Goal: Task Accomplishment & Management: Manage account settings

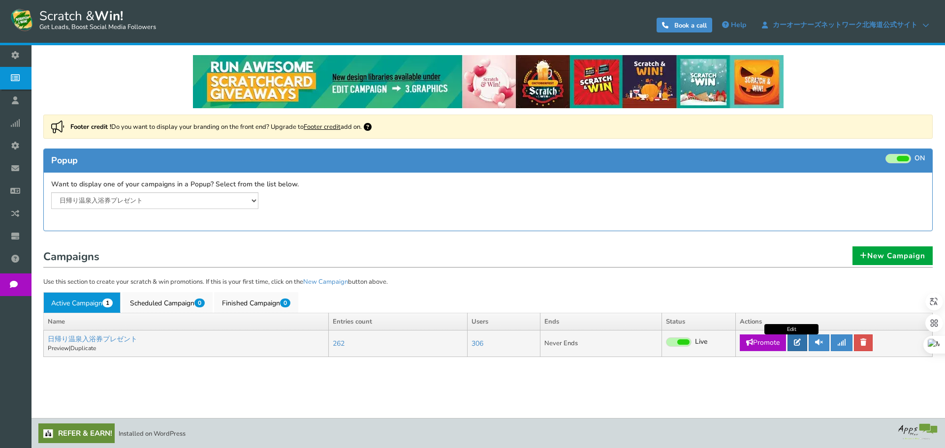
click at [798, 341] on icon at bounding box center [797, 342] width 7 height 7
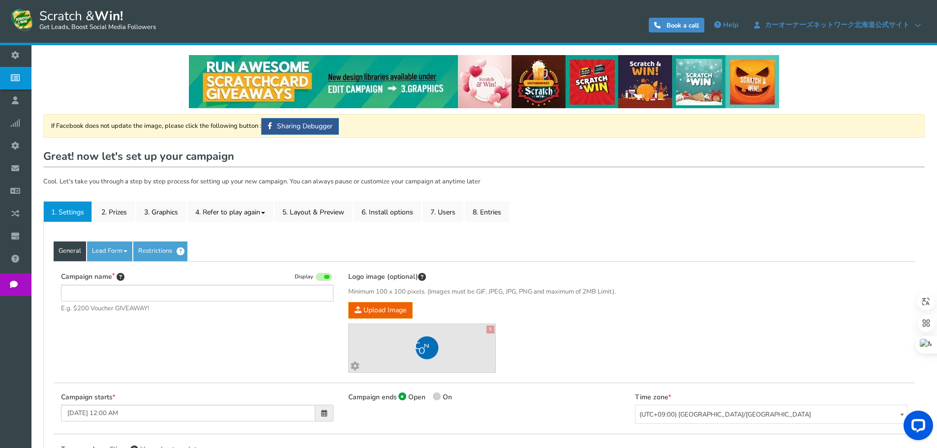
type input "日帰り温泉入浴券プレゼント"
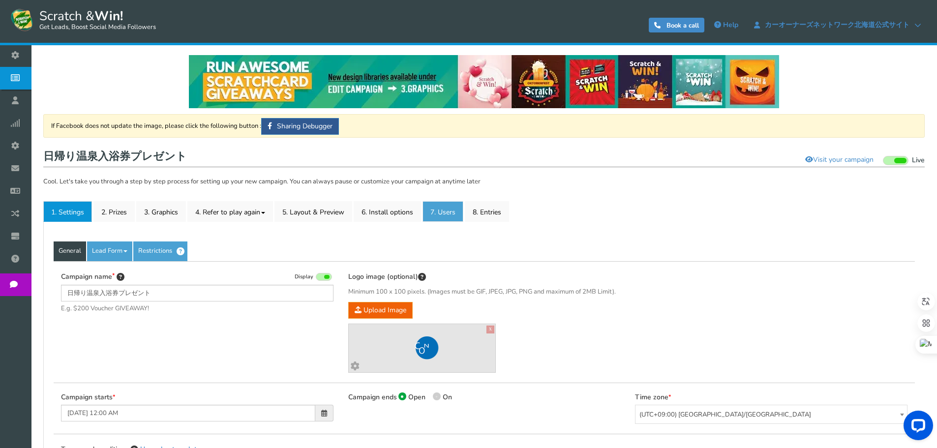
click at [442, 215] on link "7. Users" at bounding box center [443, 211] width 41 height 21
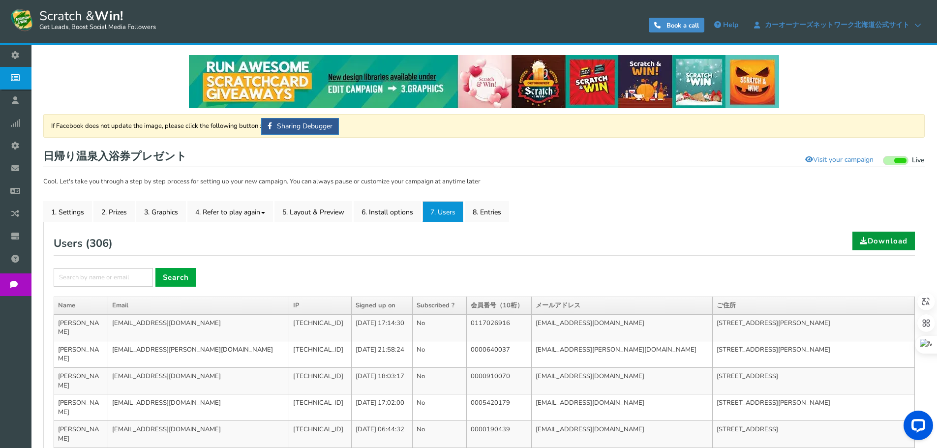
click at [906, 241] on link "Download" at bounding box center [884, 241] width 62 height 19
click at [120, 212] on link "2. Prizes" at bounding box center [114, 211] width 41 height 21
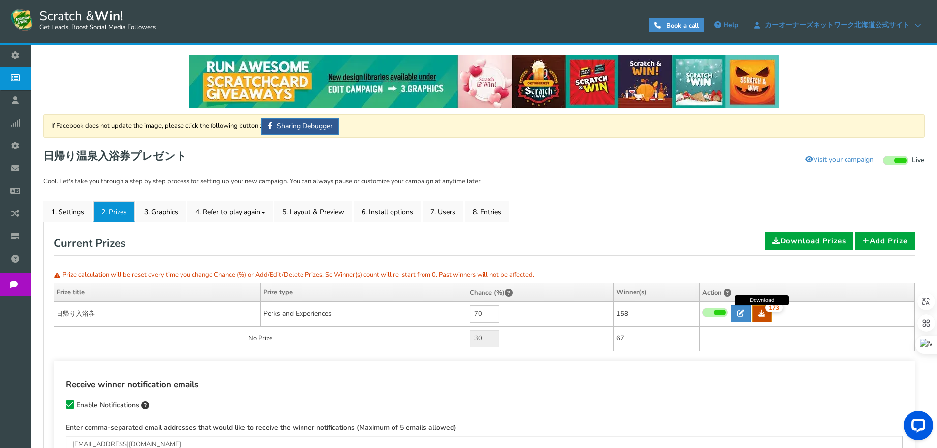
click at [762, 308] on link "173" at bounding box center [762, 314] width 20 height 17
click at [446, 215] on link "7. Users" at bounding box center [443, 211] width 41 height 21
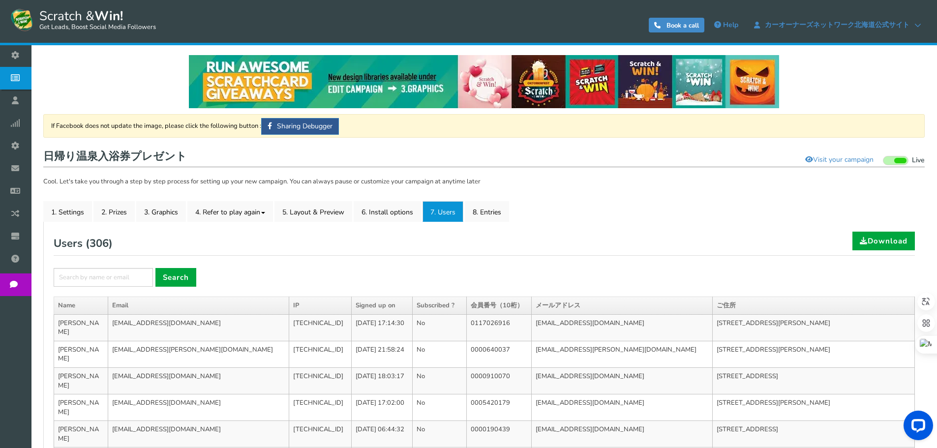
click at [544, 239] on div "Users ( 306 ) Download" at bounding box center [485, 244] width 862 height 24
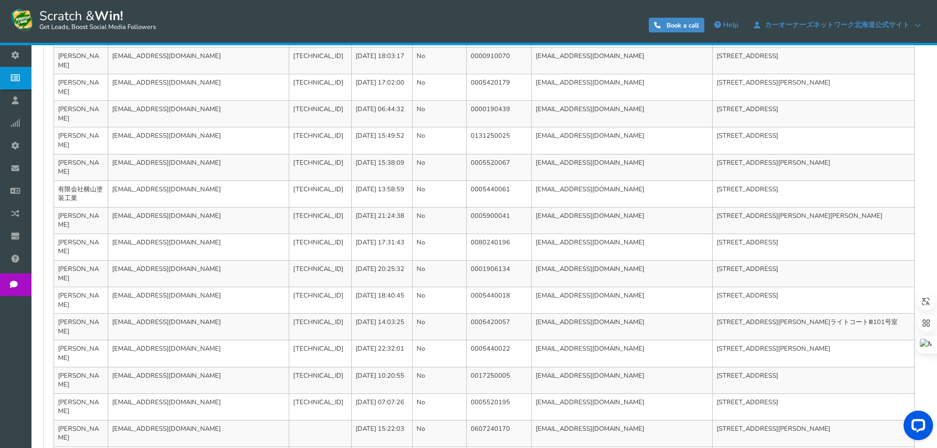
scroll to position [330, 0]
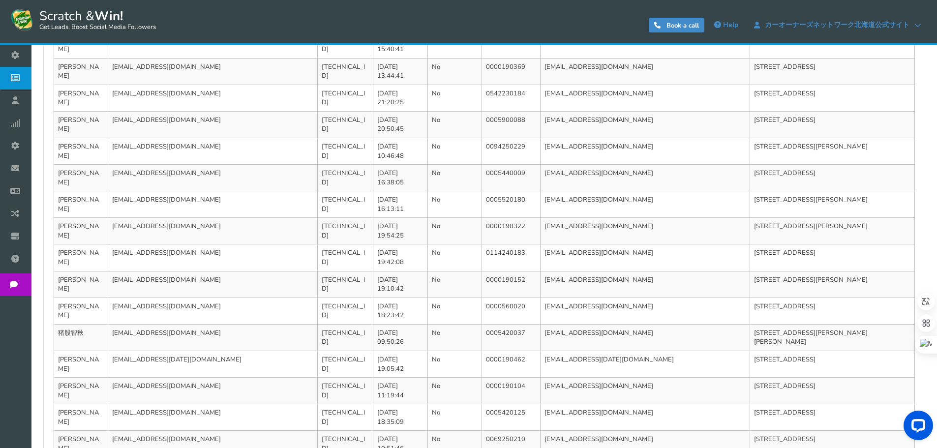
scroll to position [320, 0]
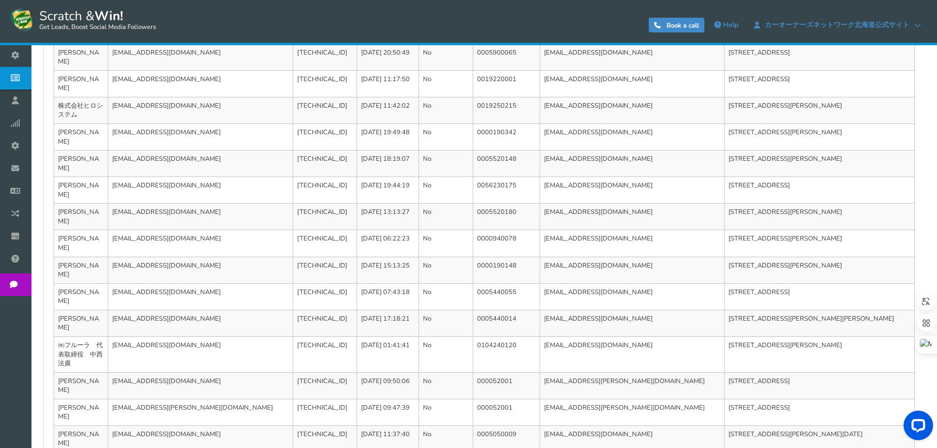
scroll to position [348, 0]
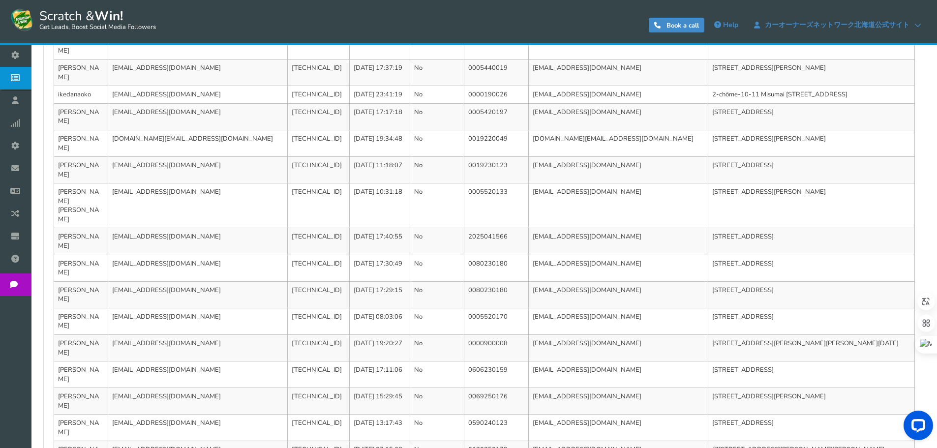
scroll to position [330, 0]
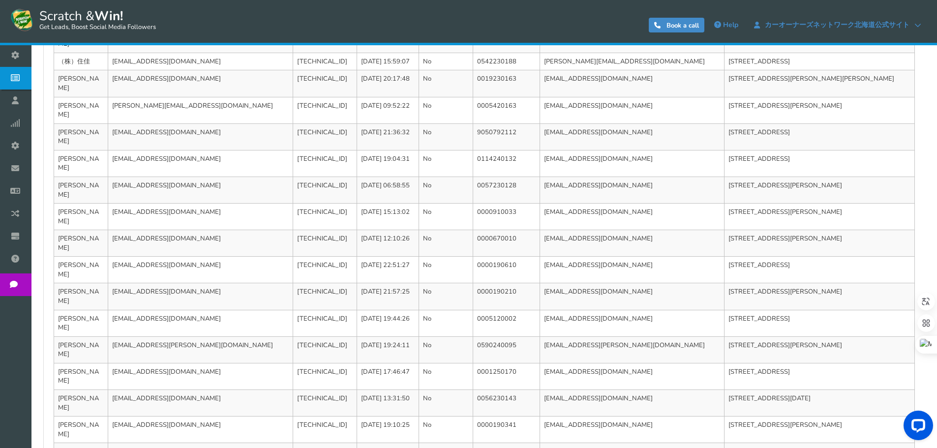
scroll to position [320, 0]
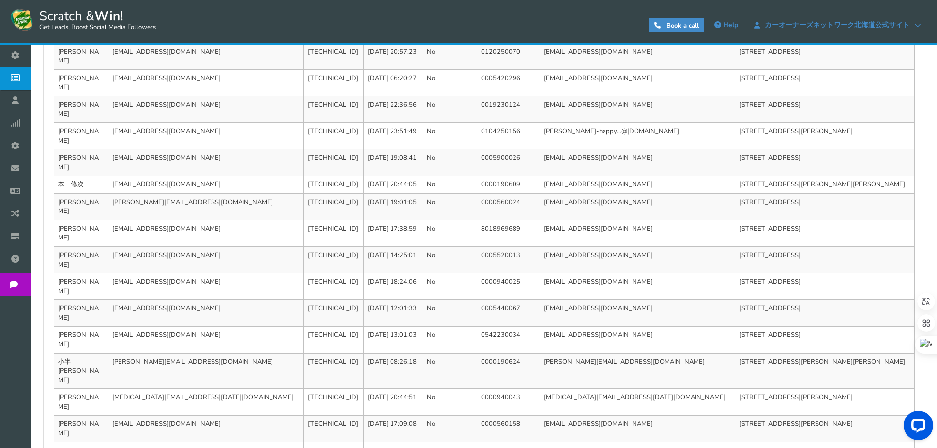
scroll to position [348, 0]
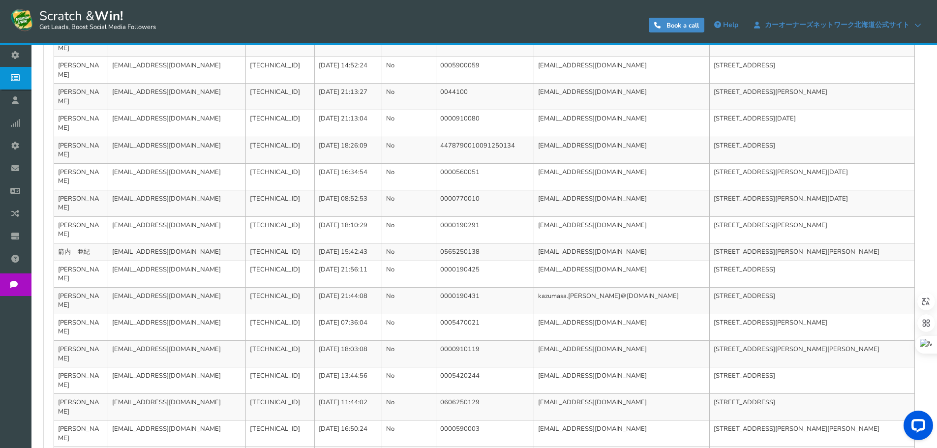
scroll to position [339, 0]
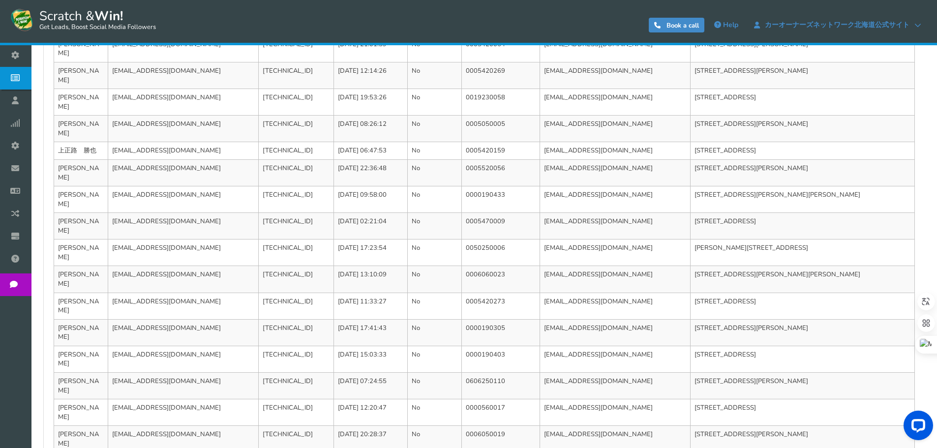
scroll to position [320, 0]
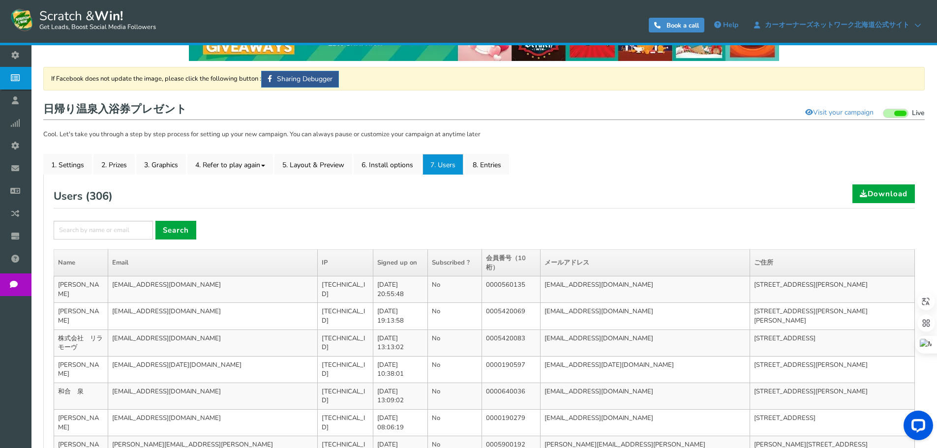
scroll to position [330, 0]
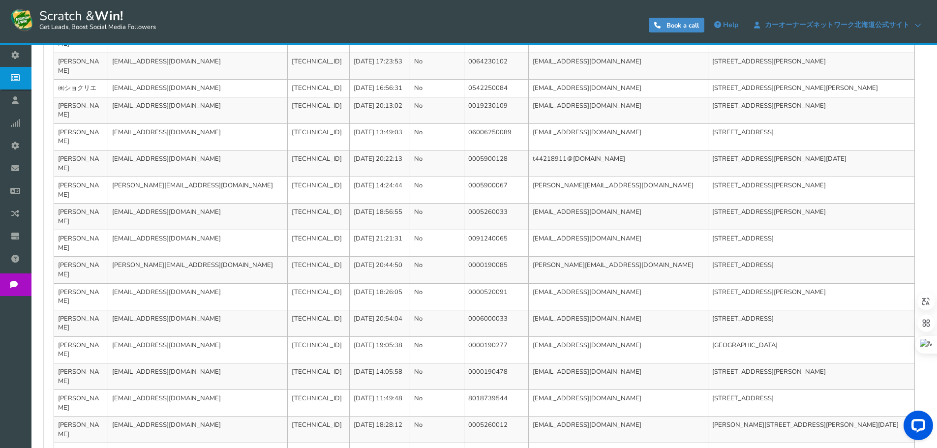
scroll to position [320, 0]
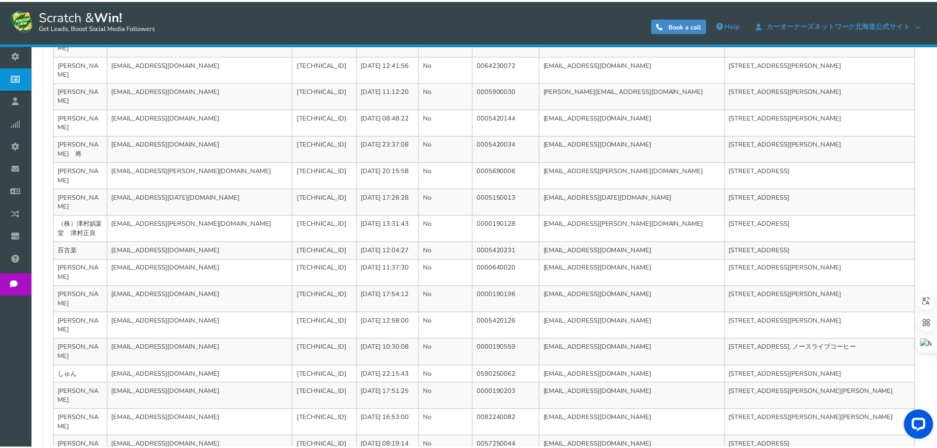
scroll to position [0, 0]
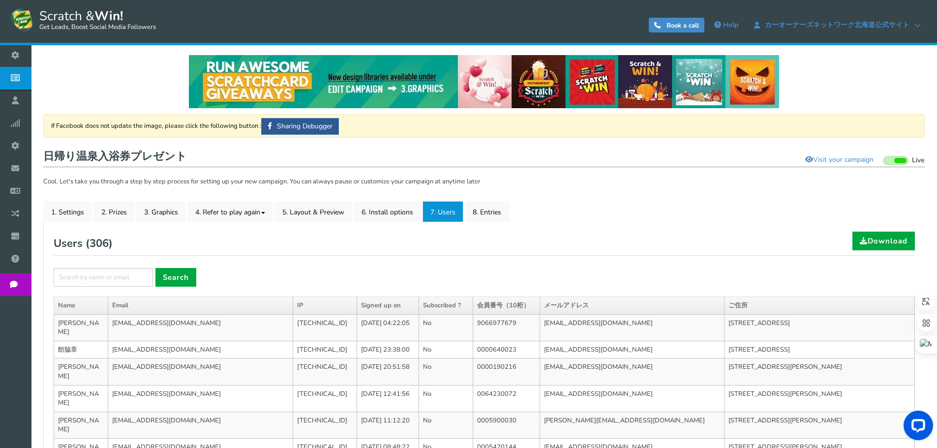
click at [695, 221] on ul "1. Settings 2. Prizes 3. Graphics 4. Refer to play again 4.1 Referrals Setup 4.…" at bounding box center [484, 211] width 882 height 21
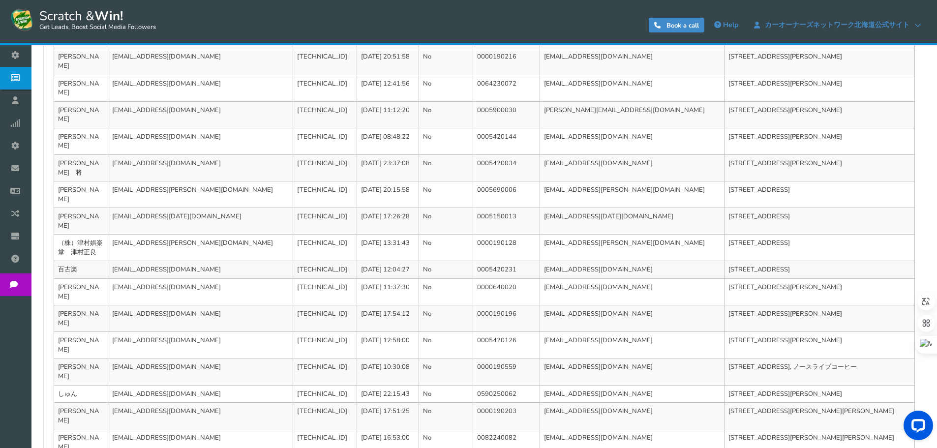
scroll to position [330, 0]
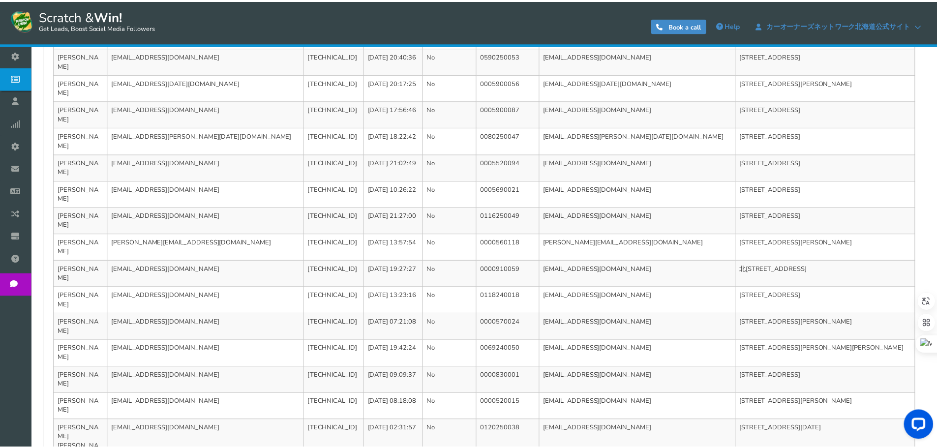
scroll to position [0, 0]
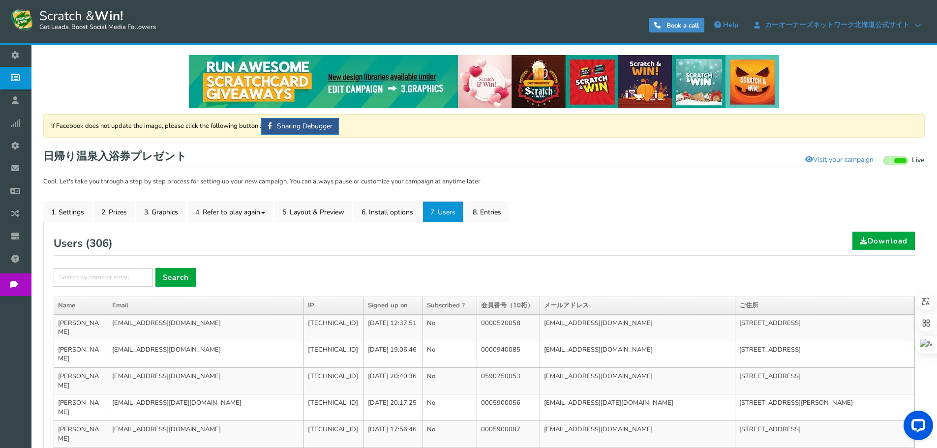
click at [555, 237] on div "Users ( 306 ) Download" at bounding box center [485, 244] width 862 height 24
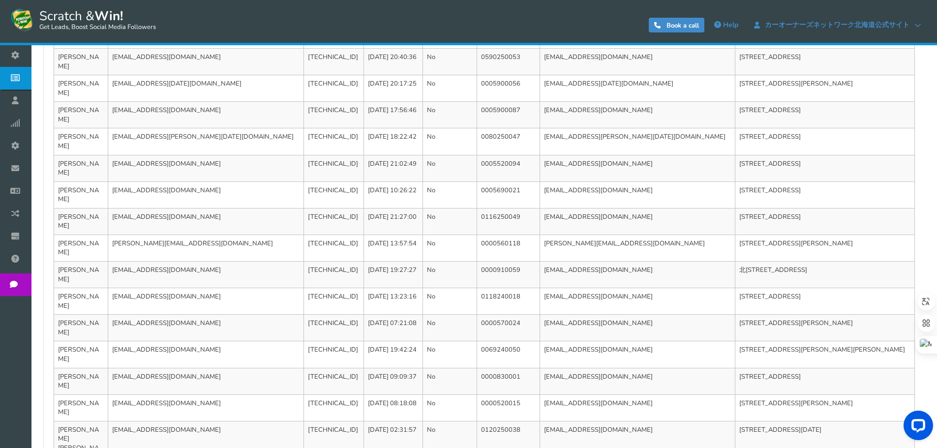
scroll to position [320, 0]
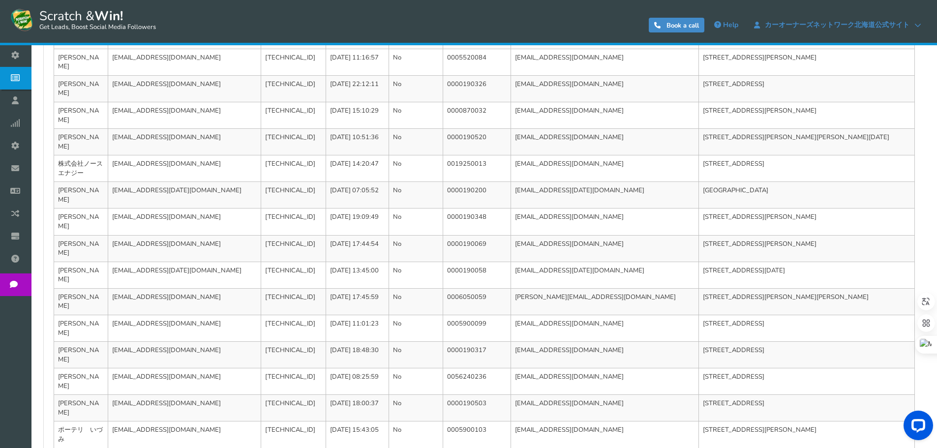
scroll to position [357, 0]
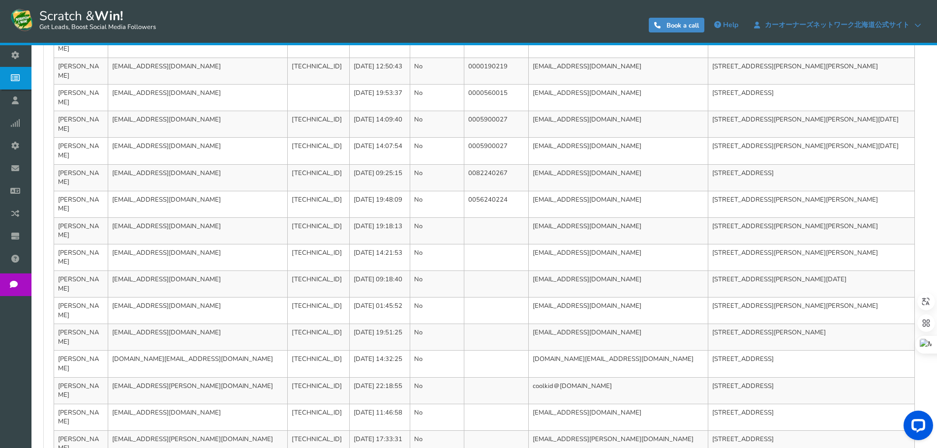
scroll to position [320, 0]
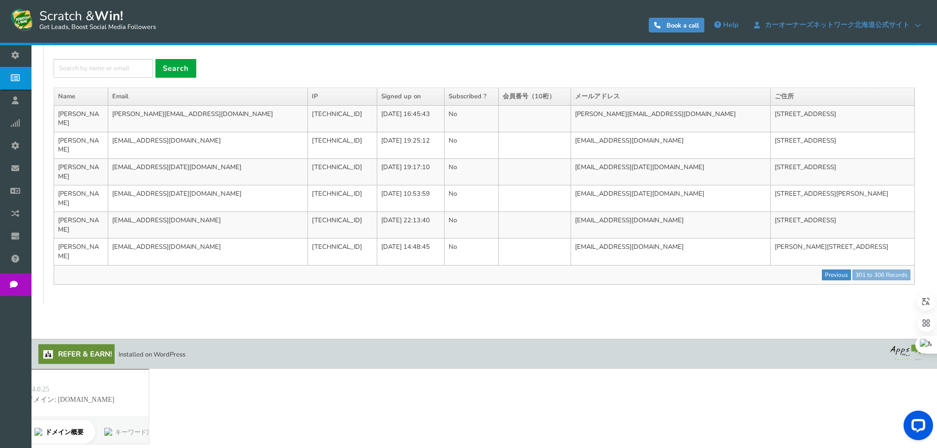
scroll to position [75, 0]
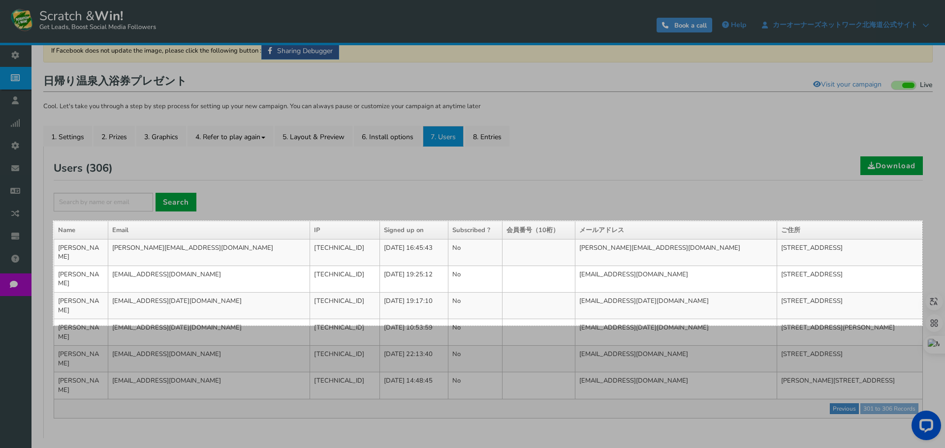
drag, startPoint x: 53, startPoint y: 221, endPoint x: 918, endPoint y: 327, distance: 871.2
click at [920, 326] on div "[DATE] X 213" at bounding box center [472, 187] width 945 height 524
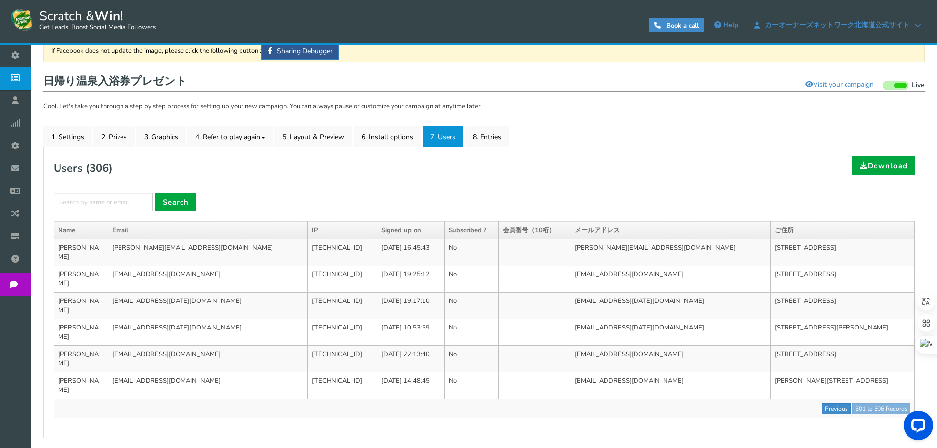
click at [286, 199] on div "× Search" at bounding box center [485, 202] width 862 height 19
drag, startPoint x: 178, startPoint y: 389, endPoint x: 231, endPoint y: 354, distance: 64.0
click at [179, 390] on div "NOTE: Scratch and Win plugin is deleted or deactivated. Please check and re-ins…" at bounding box center [484, 209] width 892 height 478
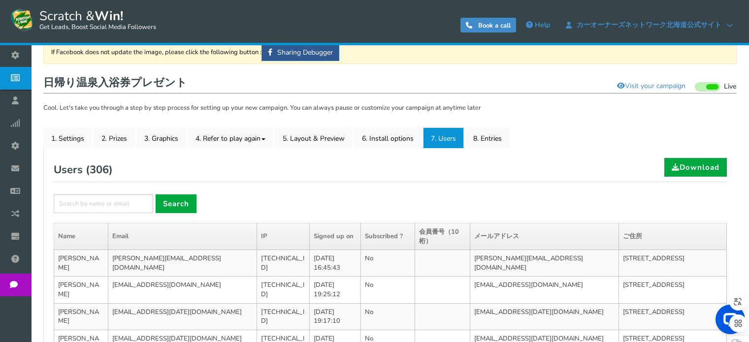
scroll to position [74, 0]
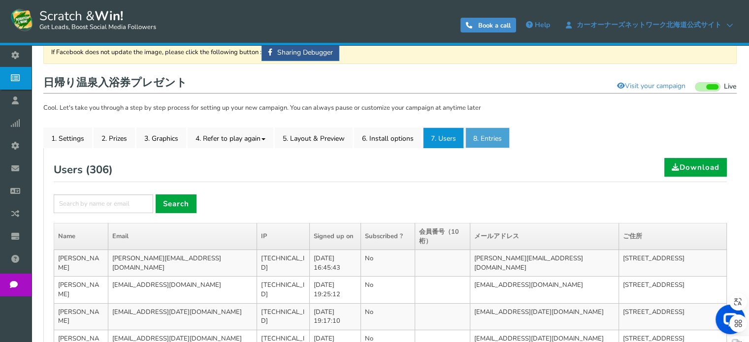
click at [485, 137] on link "8. Entries" at bounding box center [487, 137] width 44 height 21
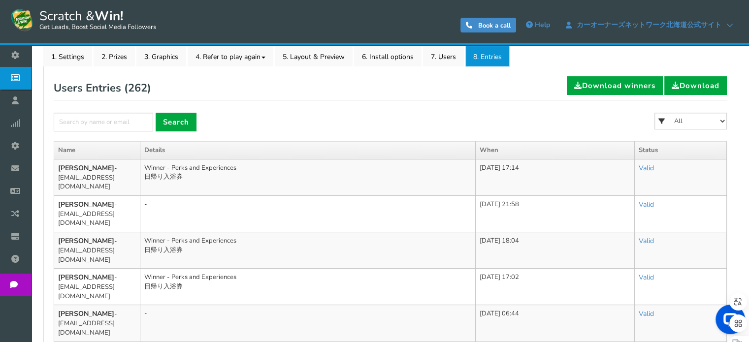
scroll to position [172, 0]
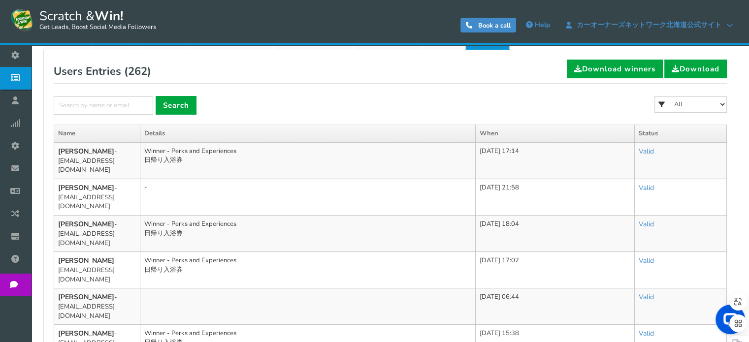
click at [475, 252] on td "[DATE] 17:02" at bounding box center [554, 270] width 159 height 36
